Goal: Task Accomplishment & Management: Manage account settings

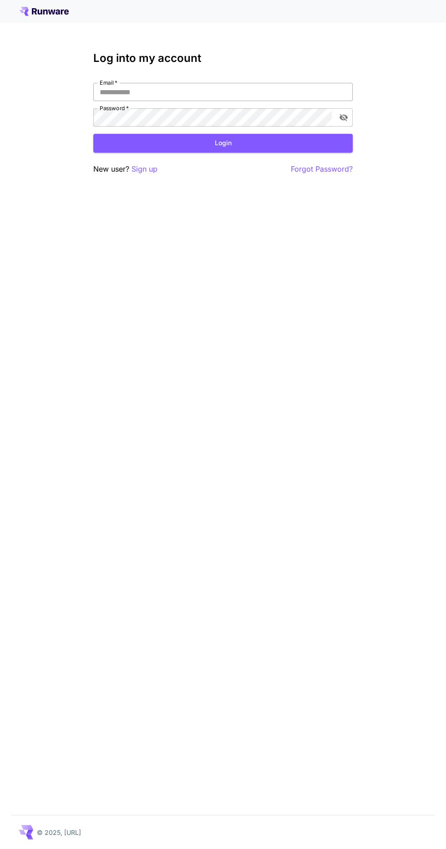
click at [278, 94] on input "Email   *" at bounding box center [223, 92] width 260 height 18
type input "**********"
click button "Login" at bounding box center [223, 143] width 260 height 19
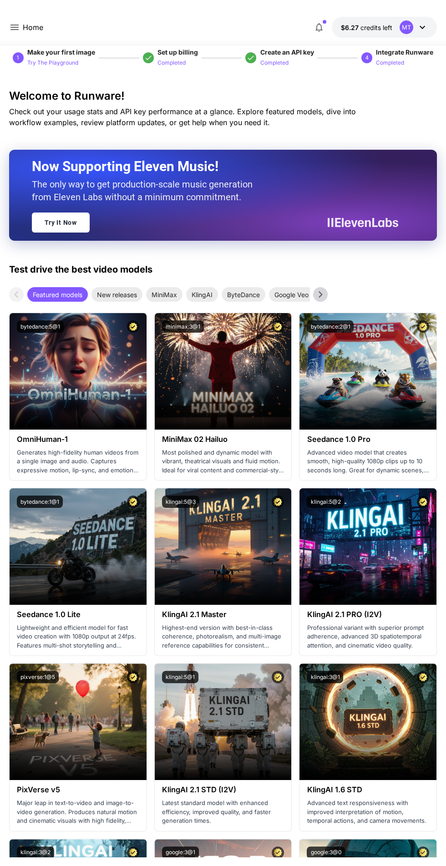
scroll to position [27, 0]
